Goal: Find specific page/section: Find specific page/section

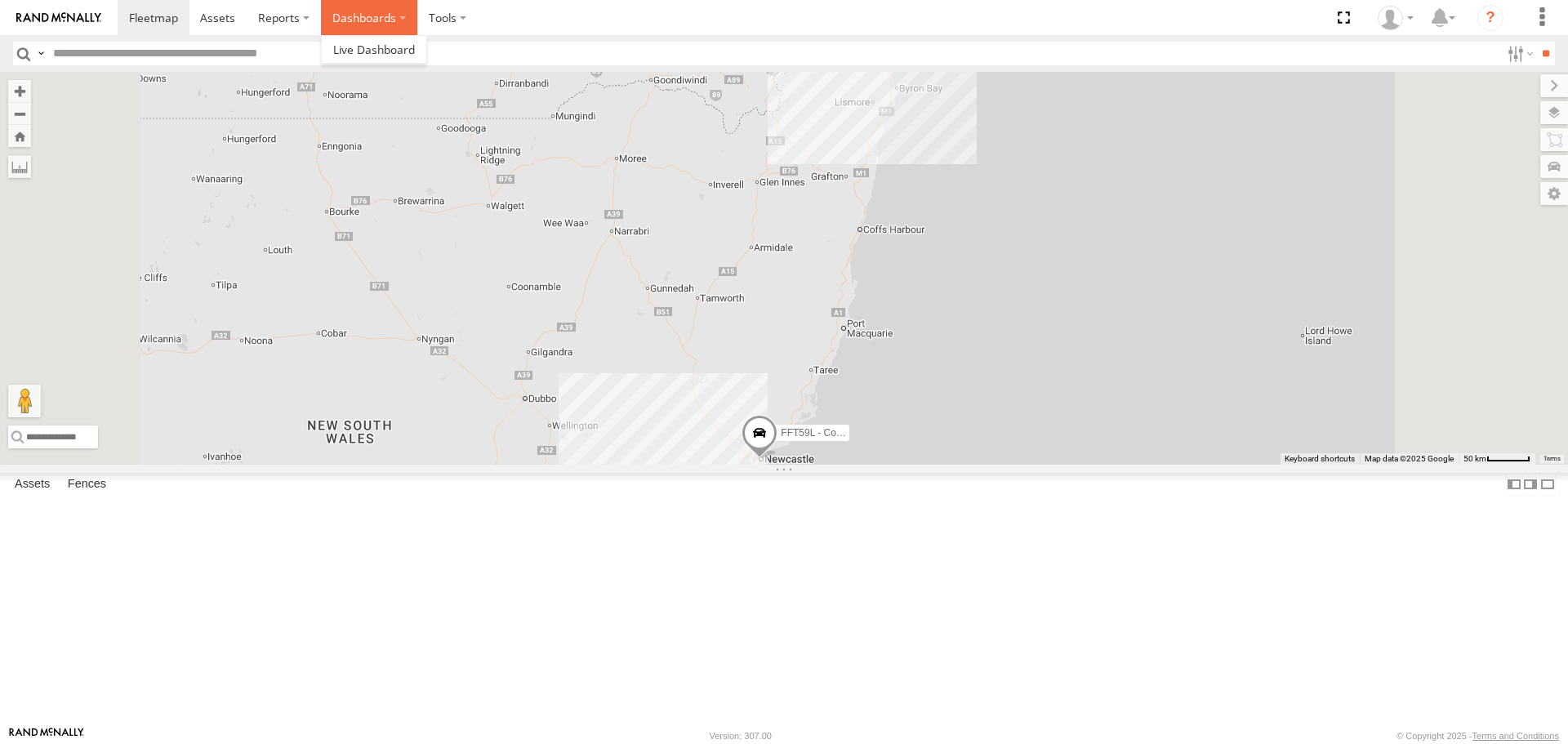
click at [361, 26] on label "Dashboards" at bounding box center [369, 17] width 97 height 35
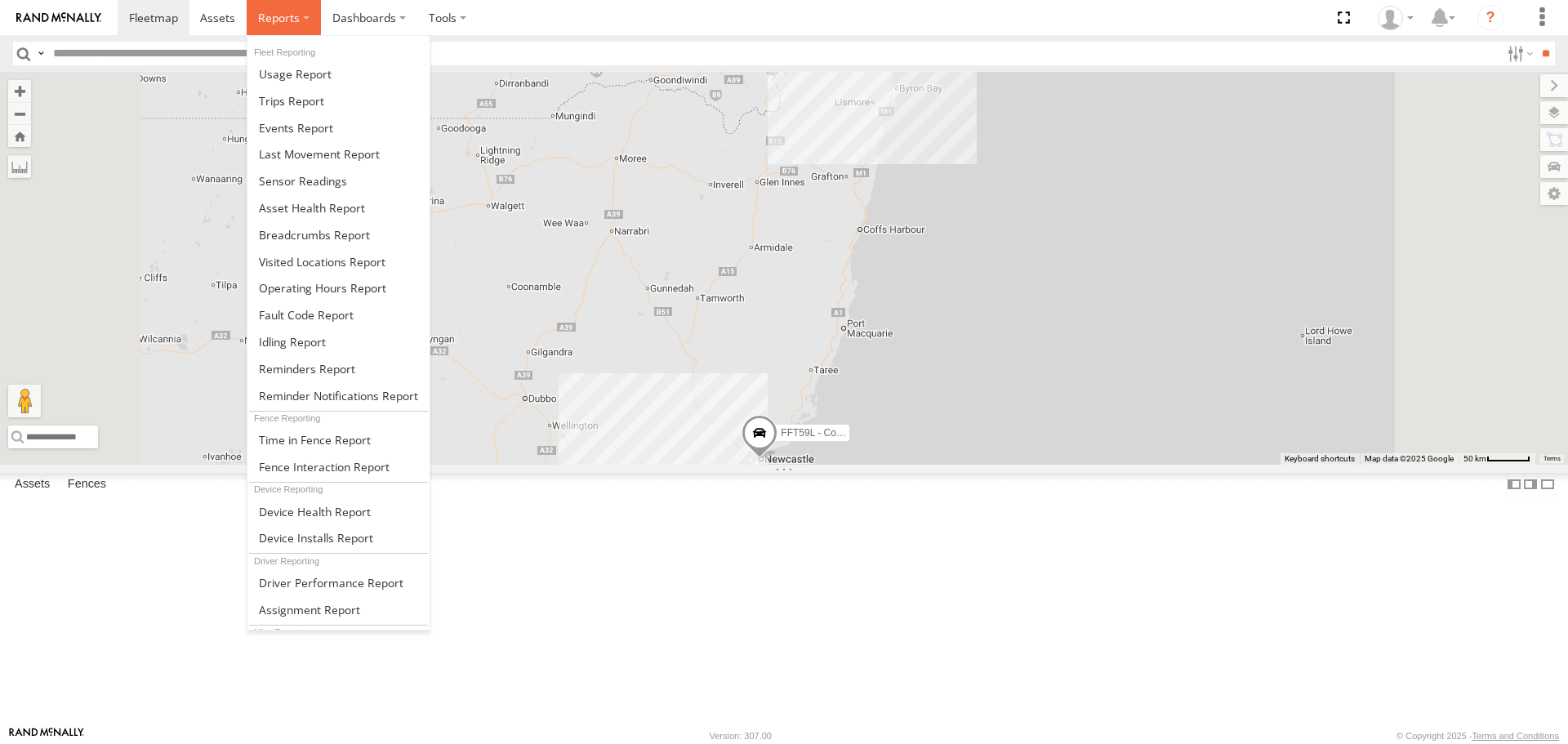
click at [281, 12] on span at bounding box center [279, 18] width 42 height 16
click at [292, 98] on span at bounding box center [292, 101] width 66 height 16
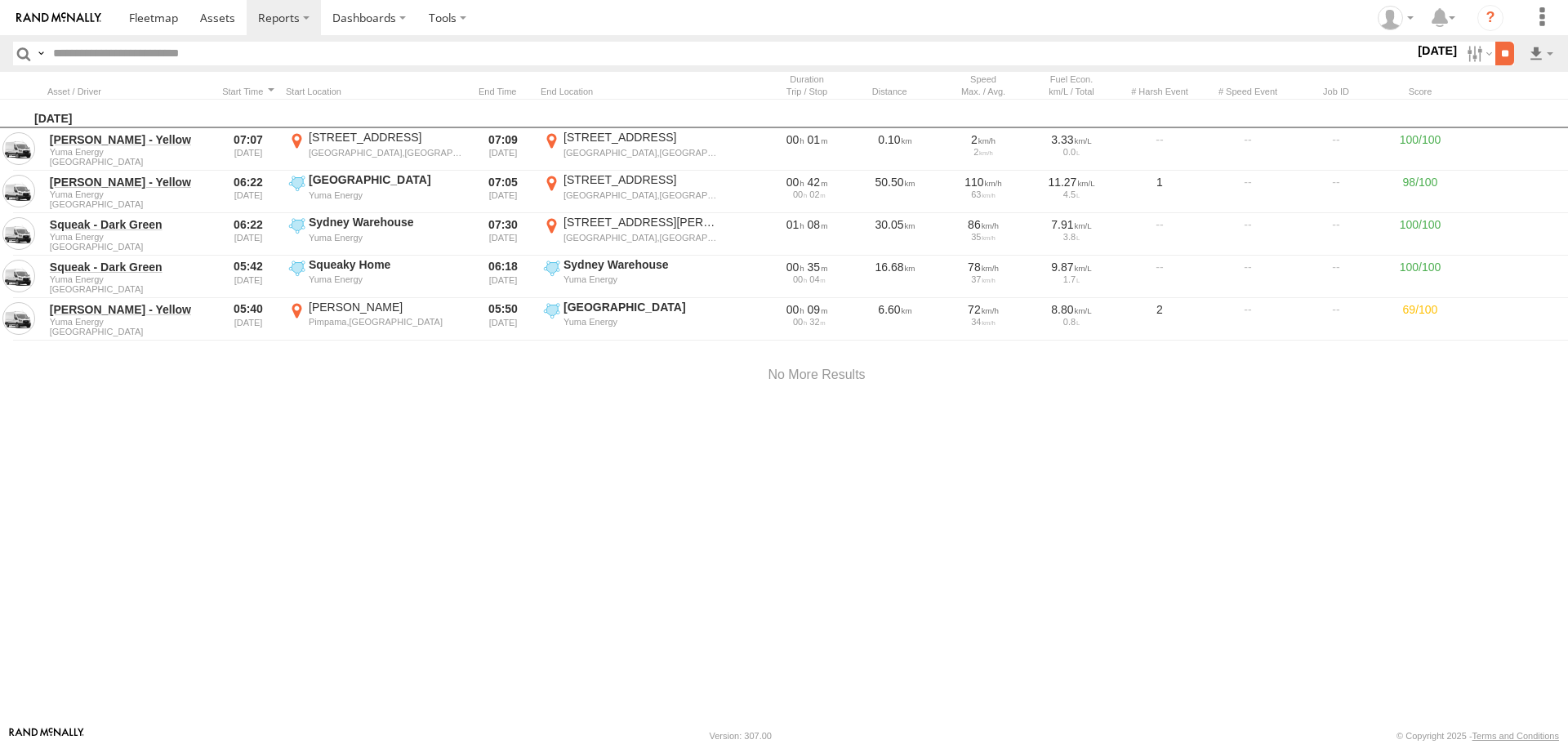
click at [1499, 50] on input "**" at bounding box center [1504, 54] width 19 height 24
